Goal: Check status: Check status

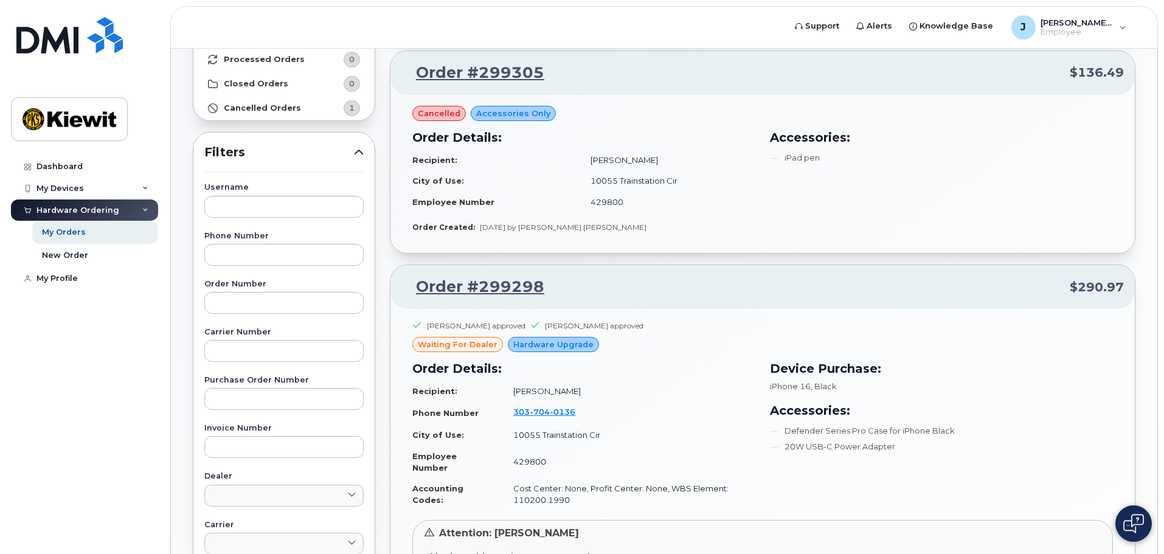
scroll to position [122, 0]
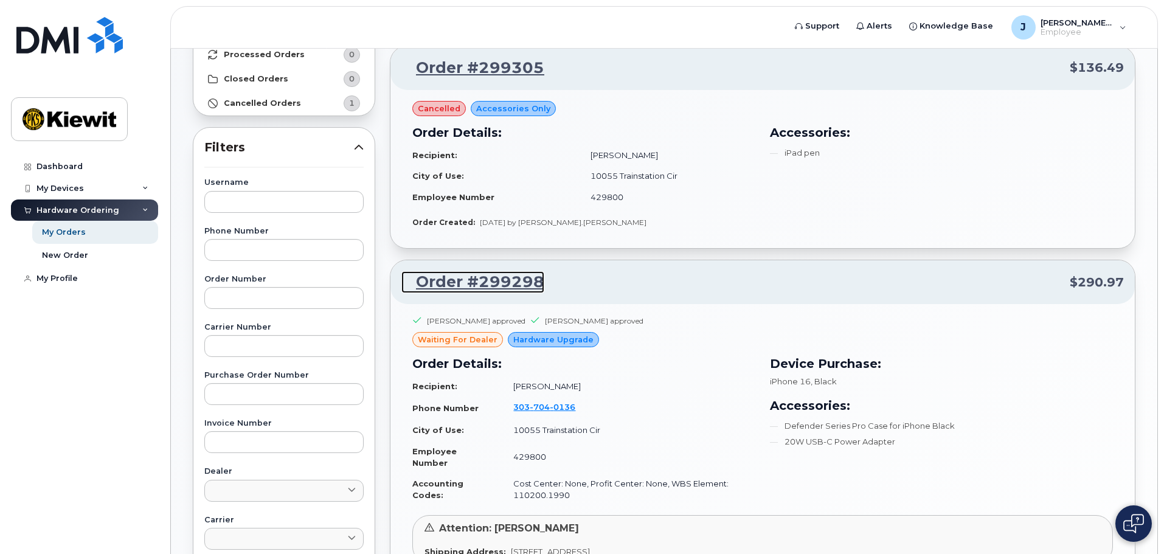
click at [490, 290] on link "Order #299298" at bounding box center [472, 282] width 143 height 22
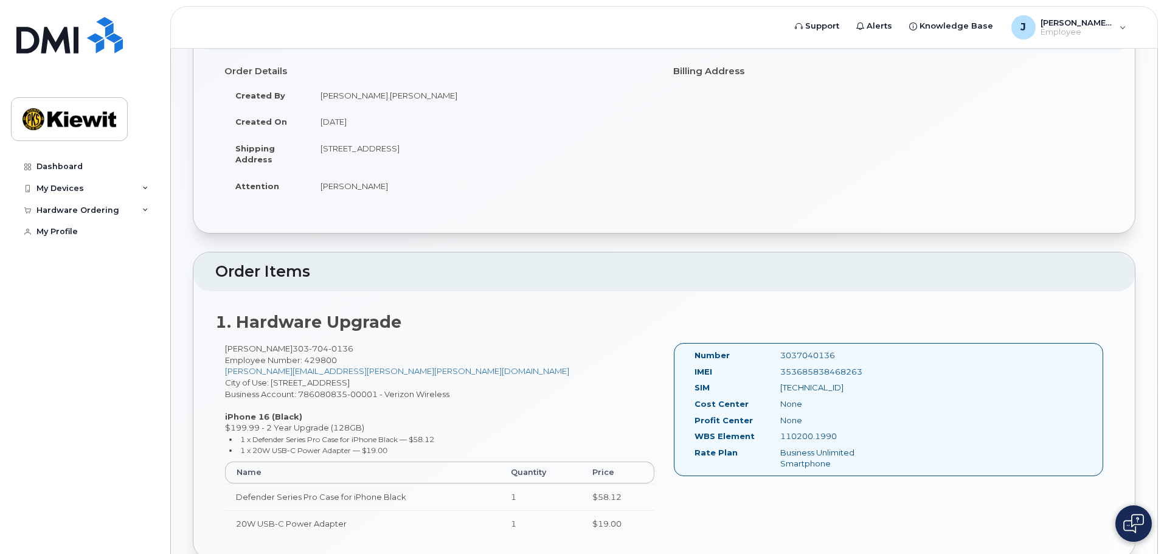
scroll to position [243, 0]
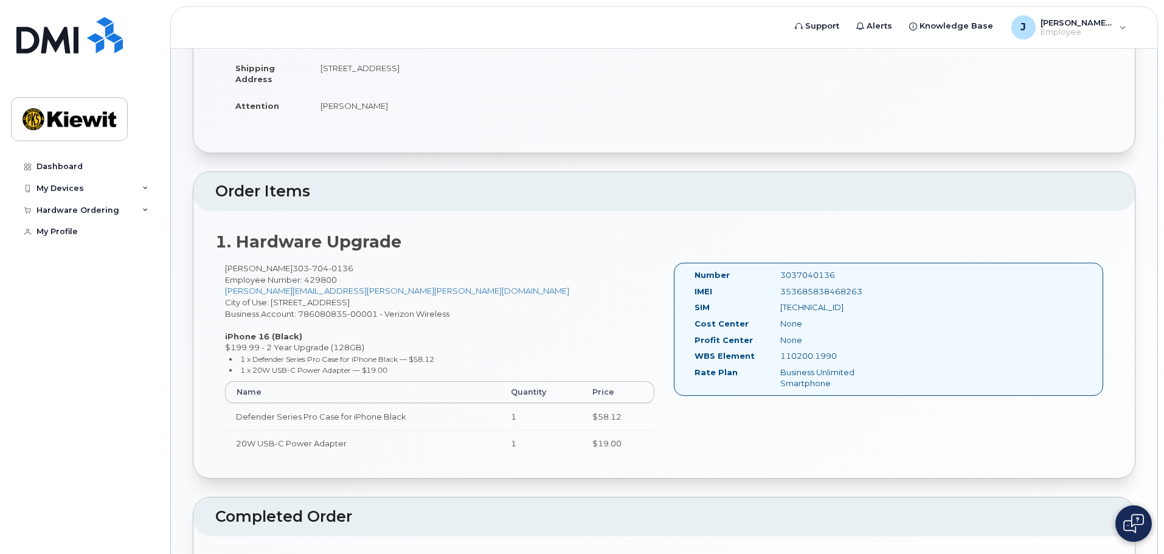
drag, startPoint x: 830, startPoint y: 383, endPoint x: 738, endPoint y: 377, distance: 92.6
click at [738, 377] on div "Rate Plan Business Unlimited Smartphone" at bounding box center [788, 378] width 206 height 23
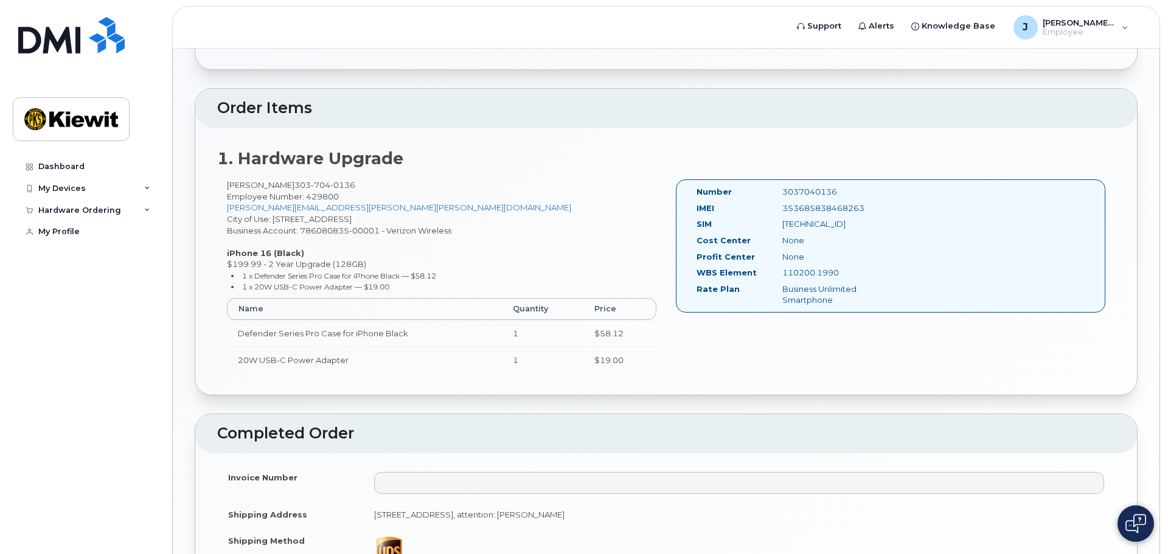
scroll to position [547, 0]
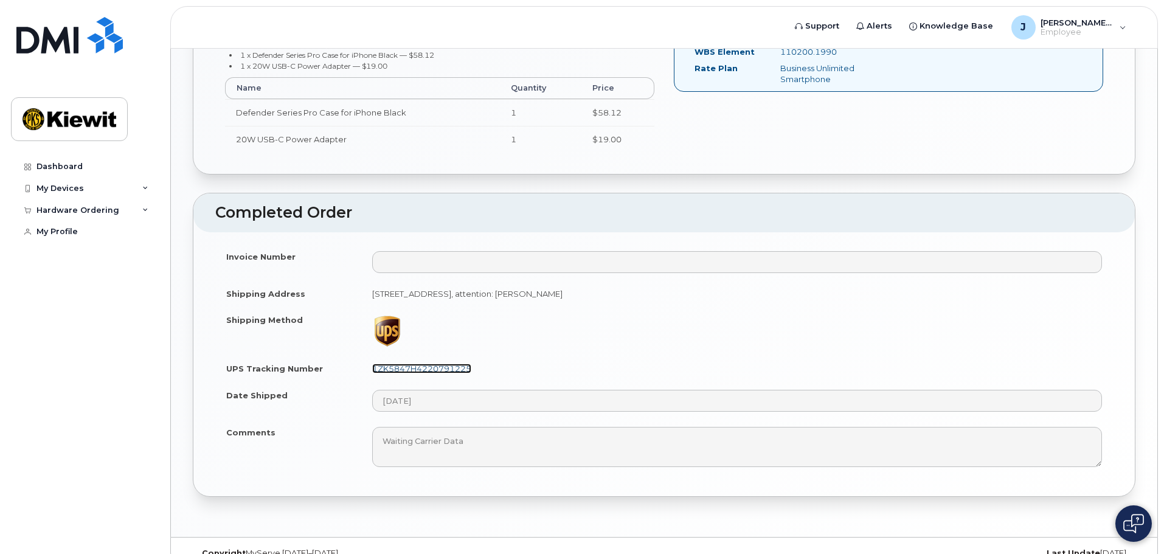
click at [425, 370] on link "1ZK5847H4220791225" at bounding box center [421, 369] width 99 height 10
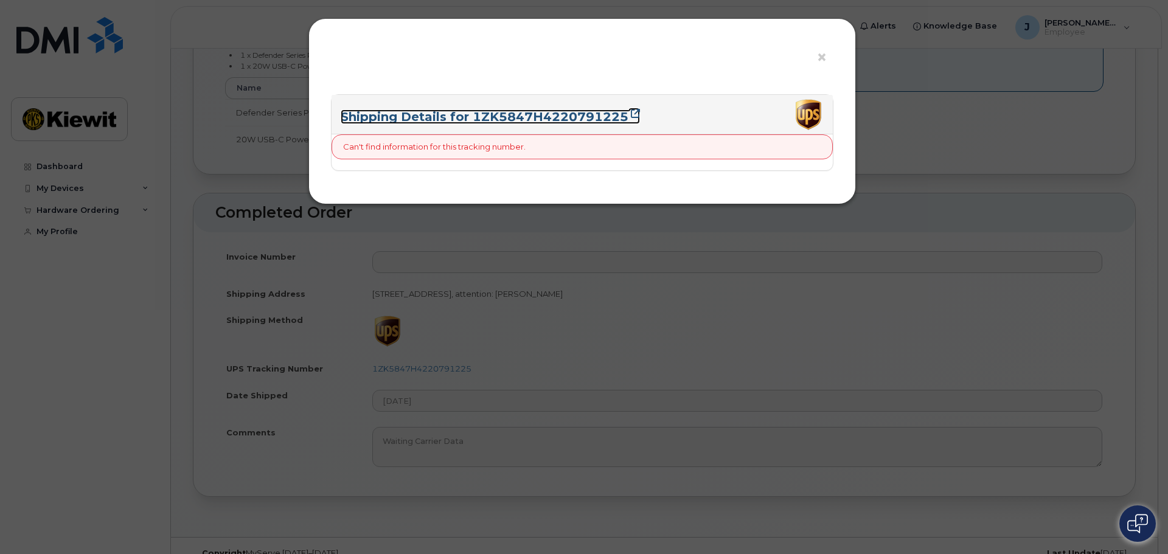
click at [574, 111] on link "Shipping Details for 1ZK5847H4220791225" at bounding box center [490, 116] width 299 height 15
